Goal: Information Seeking & Learning: Learn about a topic

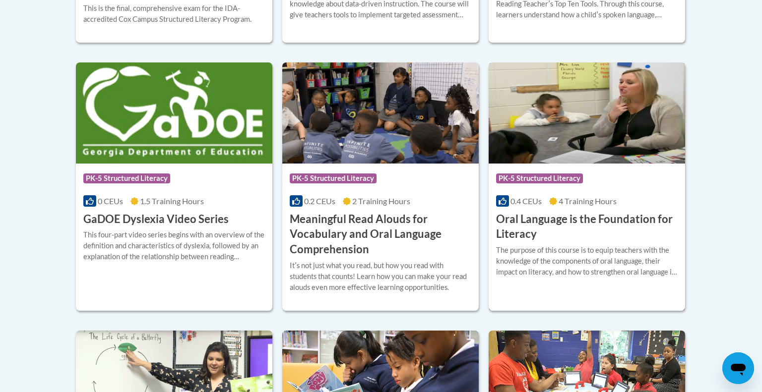
click at [654, 118] on img at bounding box center [587, 113] width 196 height 101
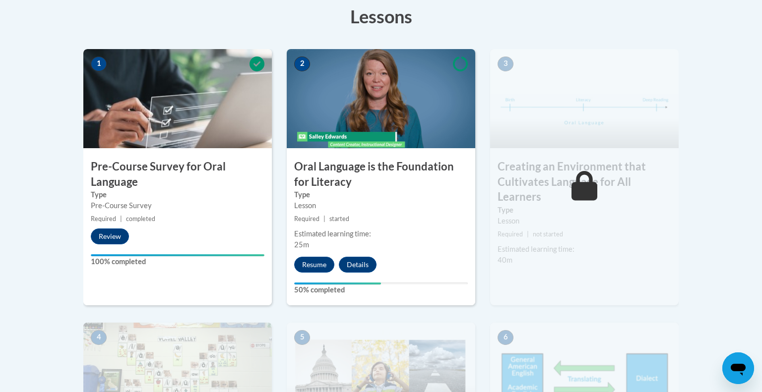
scroll to position [288, 0]
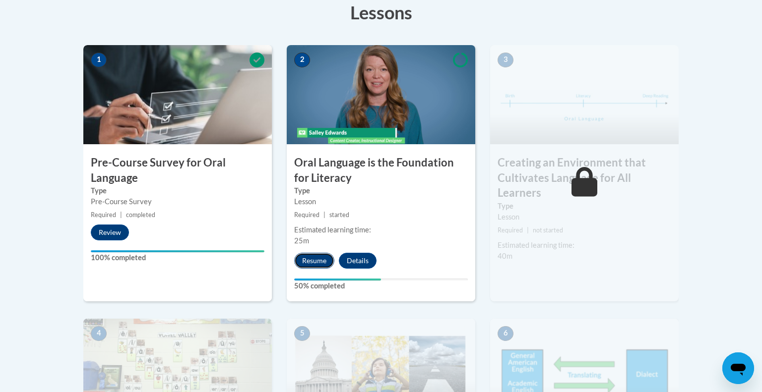
click at [320, 262] on button "Resume" at bounding box center [314, 261] width 40 height 16
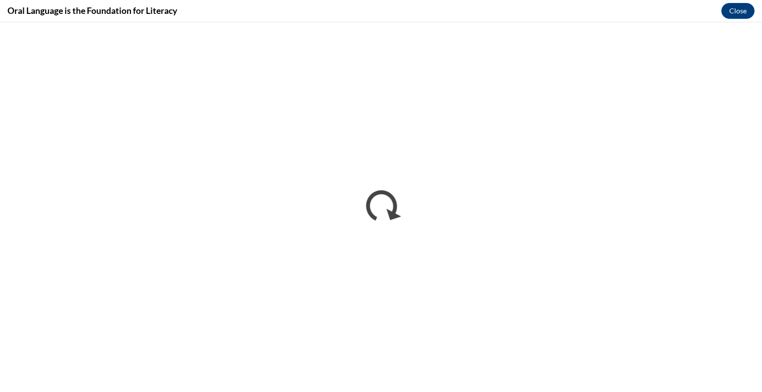
scroll to position [0, 0]
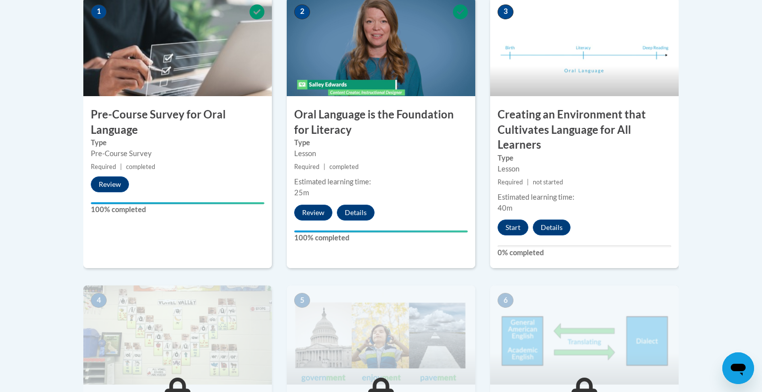
scroll to position [327, 0]
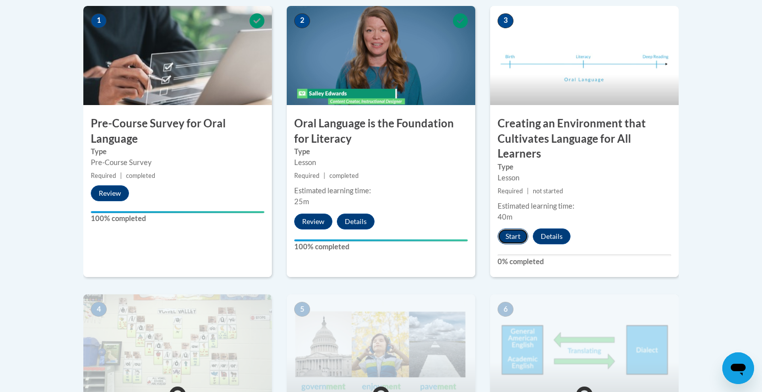
click at [515, 237] on button "Start" at bounding box center [513, 237] width 31 height 16
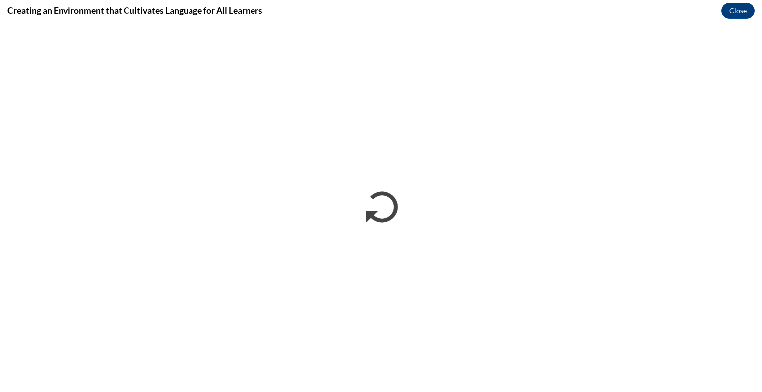
scroll to position [0, 0]
